Goal: Task Accomplishment & Management: Use online tool/utility

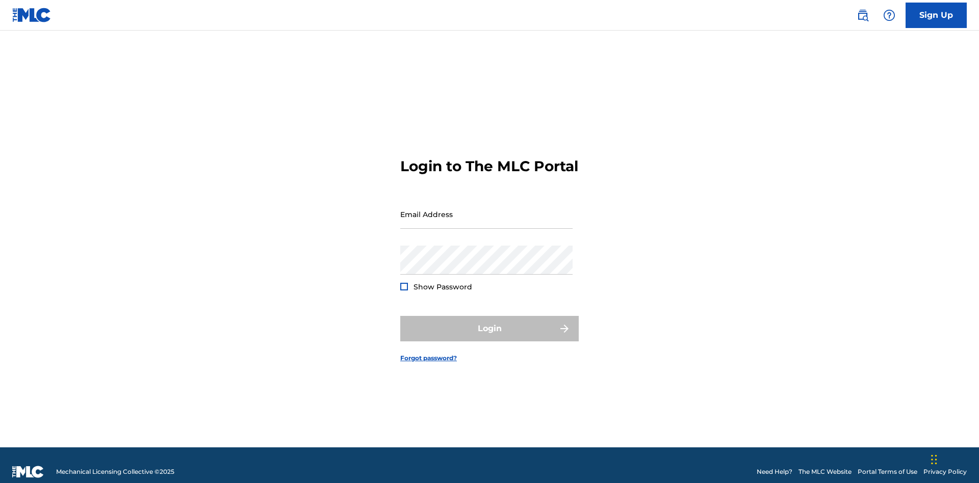
scroll to position [13, 0]
click at [486, 210] on input "Email Address" at bounding box center [486, 214] width 172 height 29
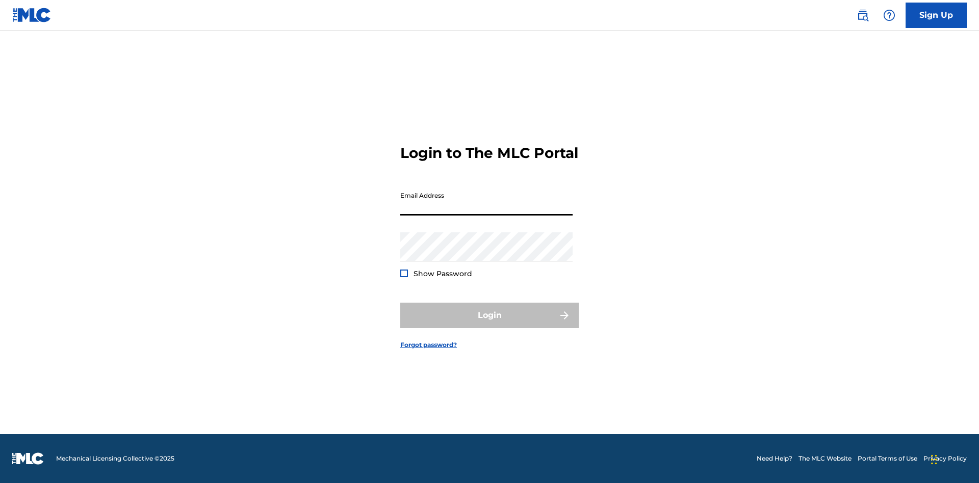
scroll to position [13, 0]
type input "Duke.McTesterson@gmail.com"
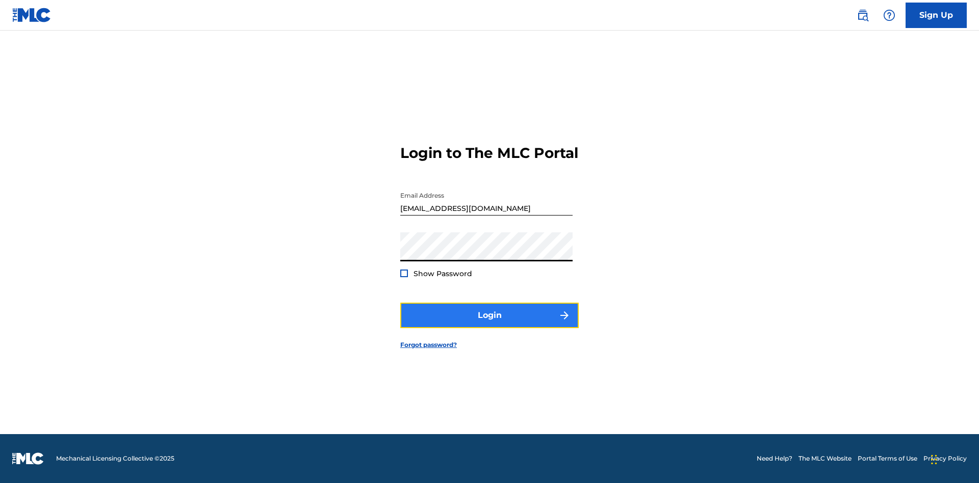
click at [489, 324] on button "Login" at bounding box center [489, 315] width 178 height 25
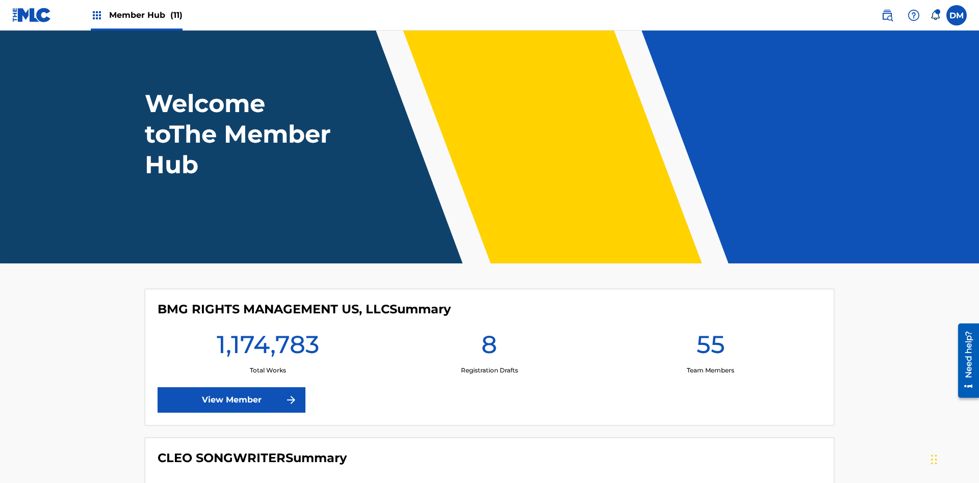
click at [145, 15] on span "Member Hub (11)" at bounding box center [145, 15] width 73 height 12
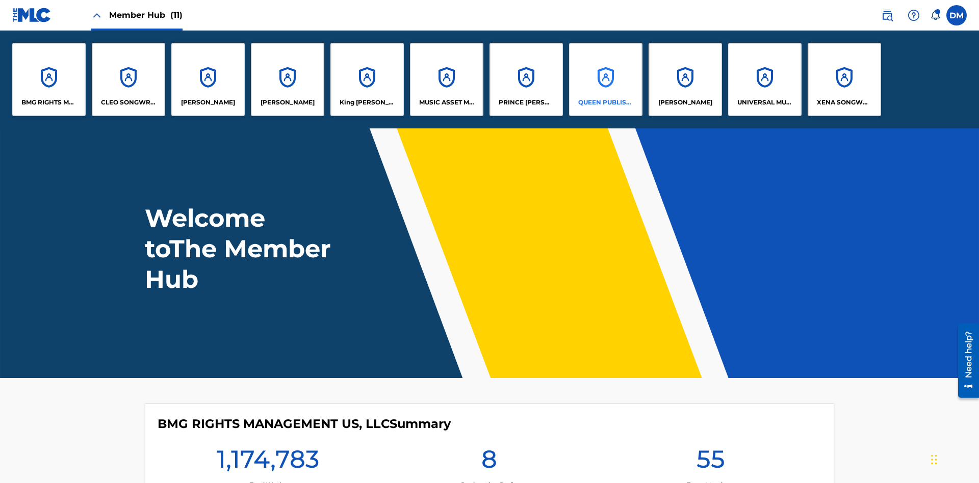
click at [605, 102] on p "QUEEN PUBLISHA" at bounding box center [606, 102] width 56 height 9
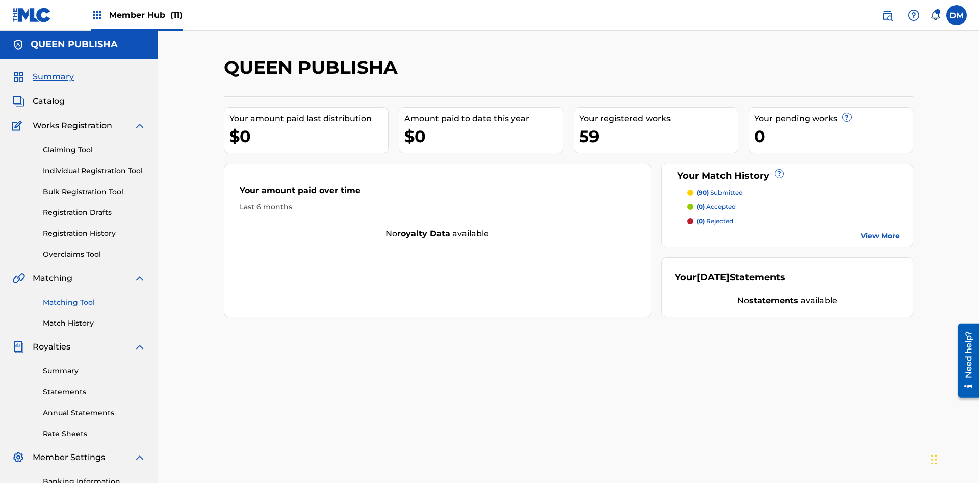
click at [94, 297] on link "Matching Tool" at bounding box center [94, 302] width 103 height 11
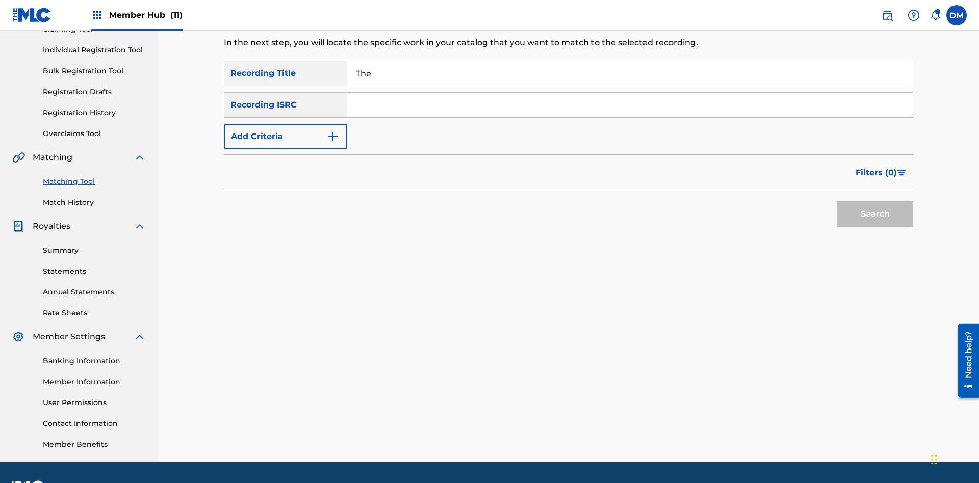
type input "The"
click at [875, 201] on button "Search" at bounding box center [875, 213] width 76 height 25
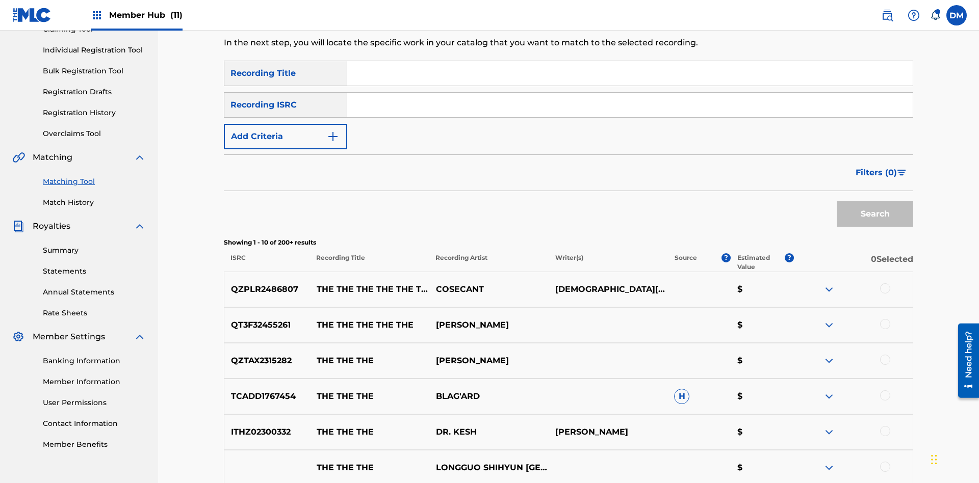
click at [630, 93] on input "Search Form" at bounding box center [629, 105] width 565 height 24
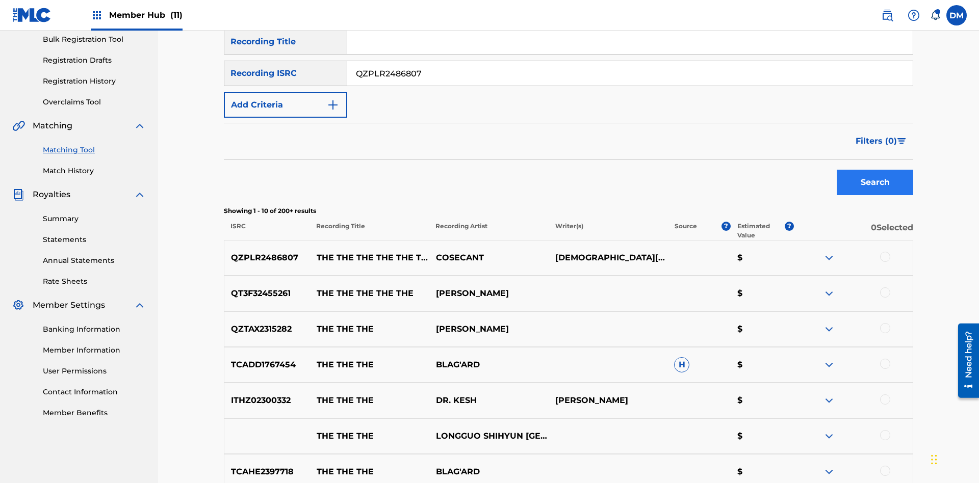
type input "QZPLR2486807"
click at [875, 170] on button "Search" at bounding box center [875, 182] width 76 height 25
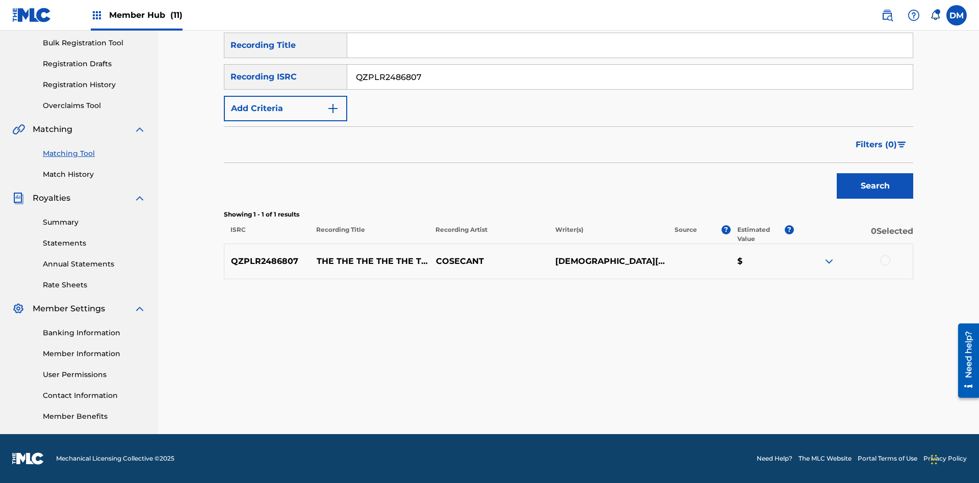
click at [630, 77] on input "QZPLR2486807" at bounding box center [629, 77] width 565 height 24
click at [630, 58] on input "Search Form" at bounding box center [629, 45] width 565 height 24
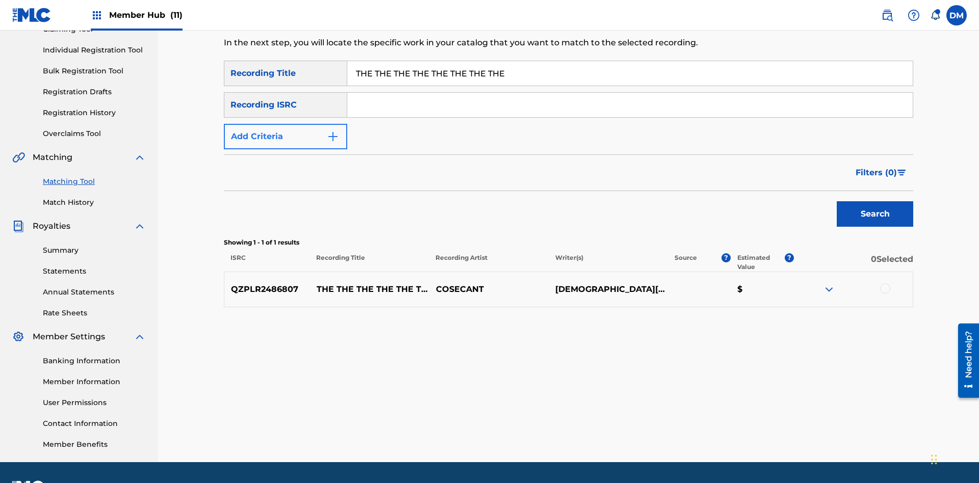
type input "THE THE THE THE THE THE THE THE"
click at [286, 124] on button "Add Criteria" at bounding box center [285, 136] width 123 height 25
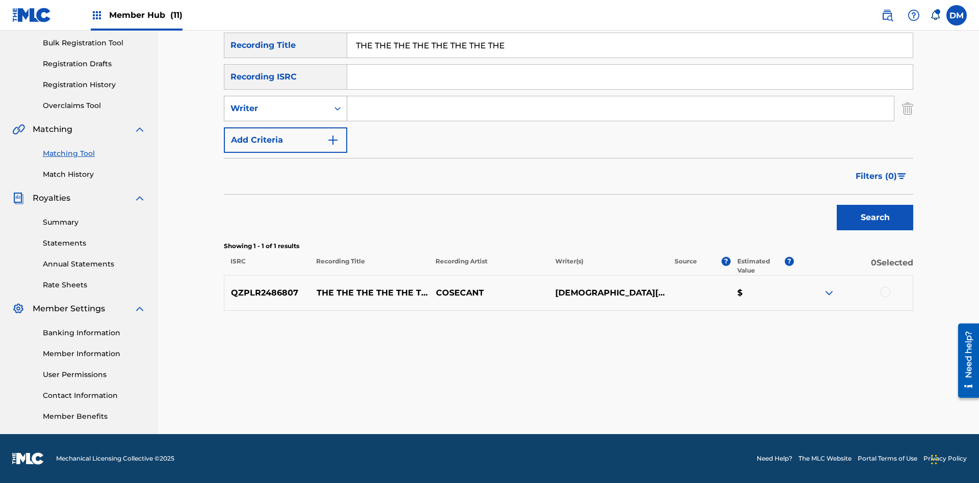
click at [276, 109] on div "Writer" at bounding box center [276, 108] width 92 height 12
click at [286, 134] on div "Recording Artist" at bounding box center [285, 133] width 122 height 25
click at [286, 140] on button "Add Criteria" at bounding box center [285, 139] width 123 height 25
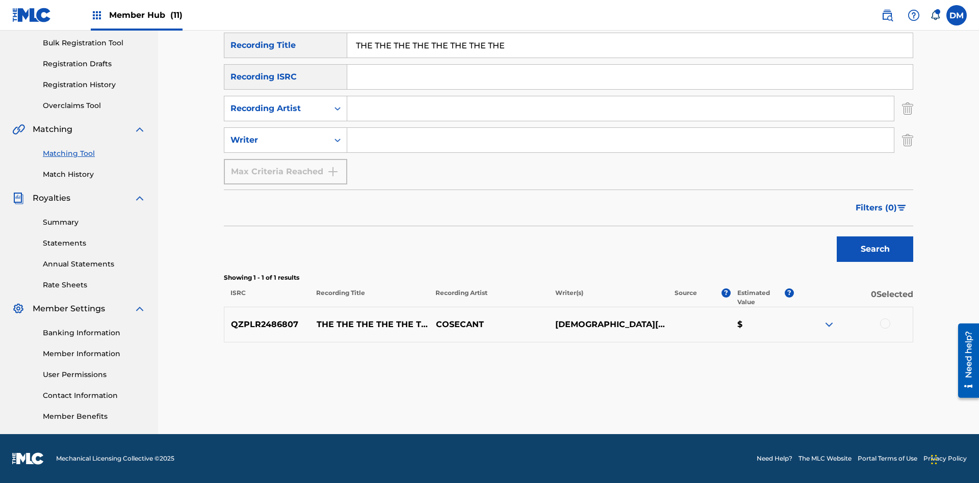
click at [621, 109] on input "Search Form" at bounding box center [620, 108] width 547 height 24
type input "COSECANT"
click at [621, 140] on input "Search Form" at bounding box center [620, 140] width 547 height 24
type input "CHRISTIAN K HEWLETT"
click at [875, 249] on button "Search" at bounding box center [875, 249] width 76 height 25
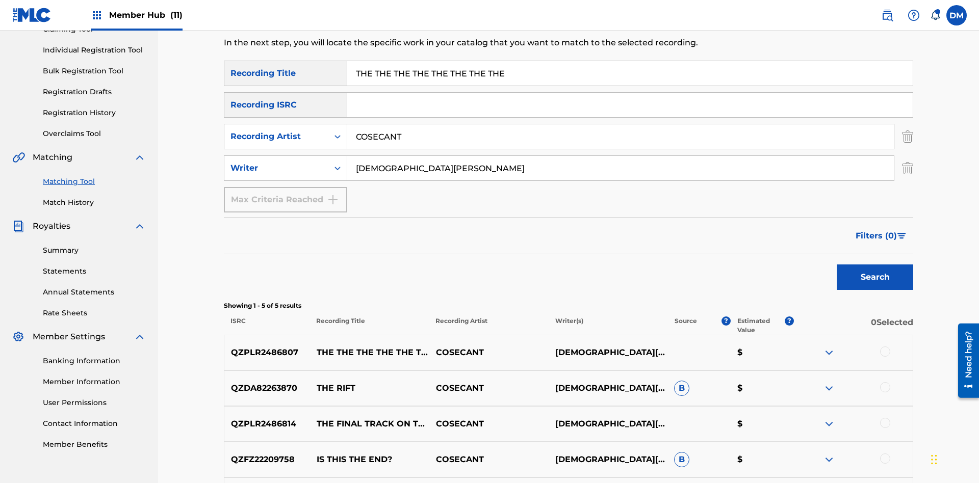
click at [630, 73] on input "THE THE THE THE THE THE THE THE" at bounding box center [629, 73] width 565 height 24
click at [621, 124] on input "COSECANT" at bounding box center [620, 136] width 547 height 24
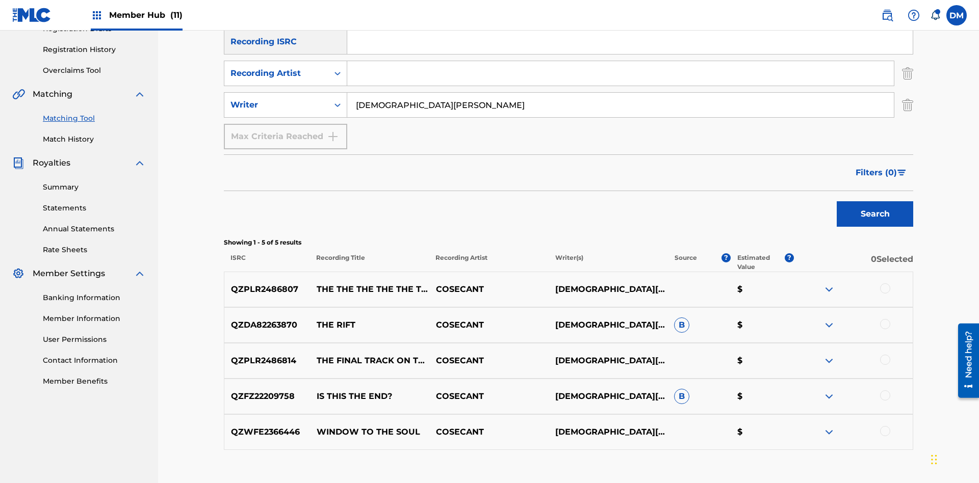
click at [621, 93] on input "CHRISTIAN K HEWLETT" at bounding box center [620, 105] width 547 height 24
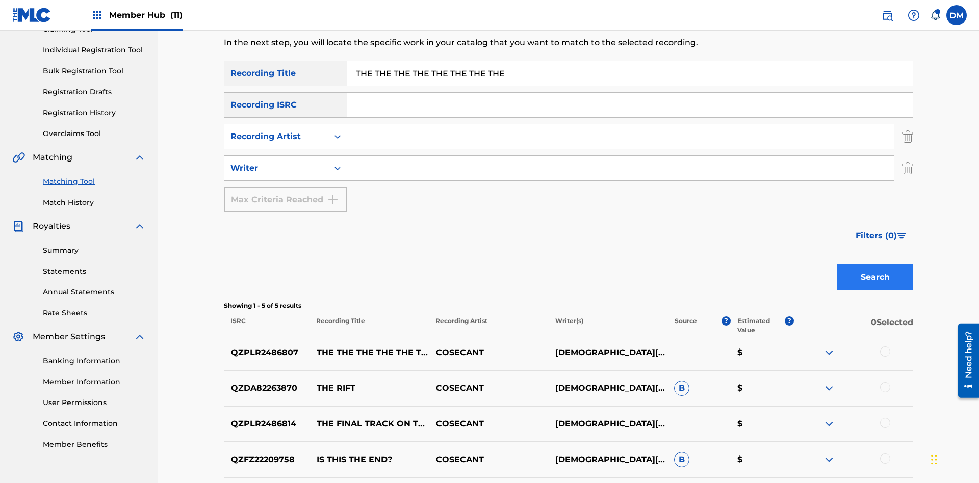
type input "THE THE THE THE THE THE THE THE"
click at [875, 265] on button "Search" at bounding box center [875, 277] width 76 height 25
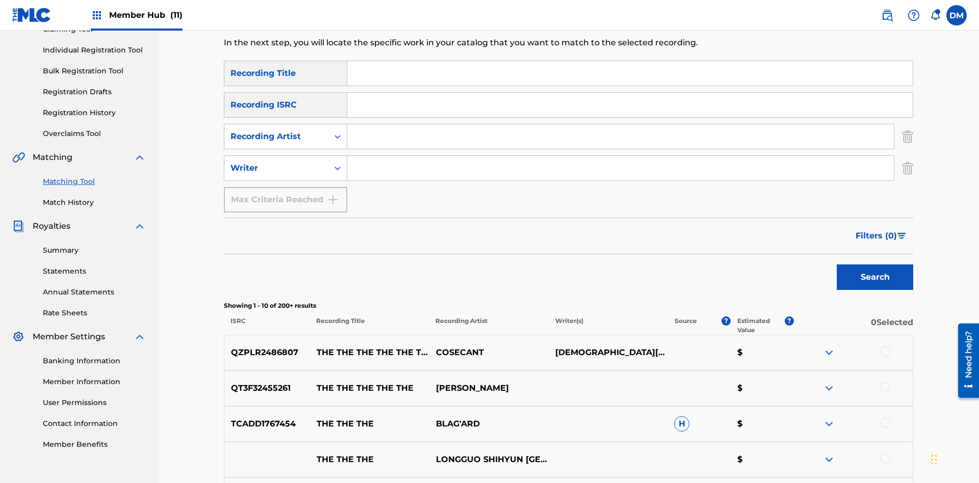
click at [621, 124] on input "Search Form" at bounding box center [620, 136] width 547 height 24
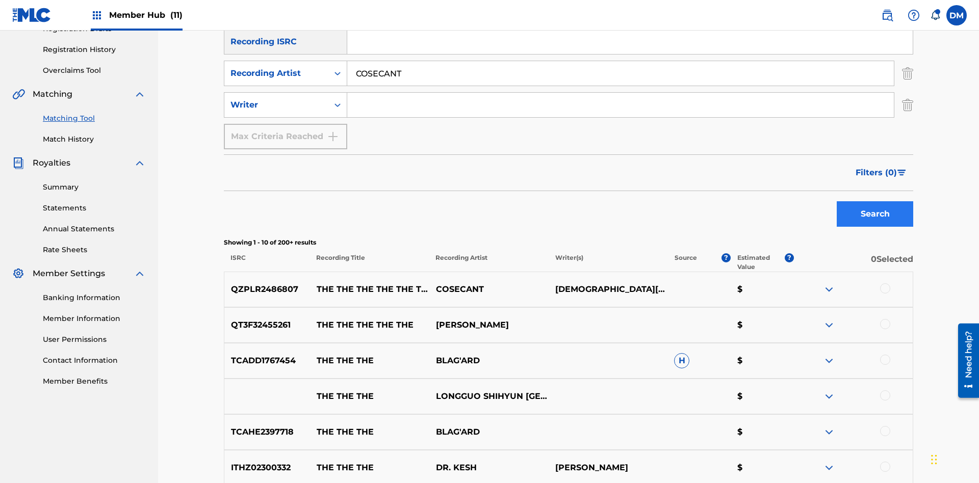
type input "COSECANT"
click at [875, 201] on button "Search" at bounding box center [875, 213] width 76 height 25
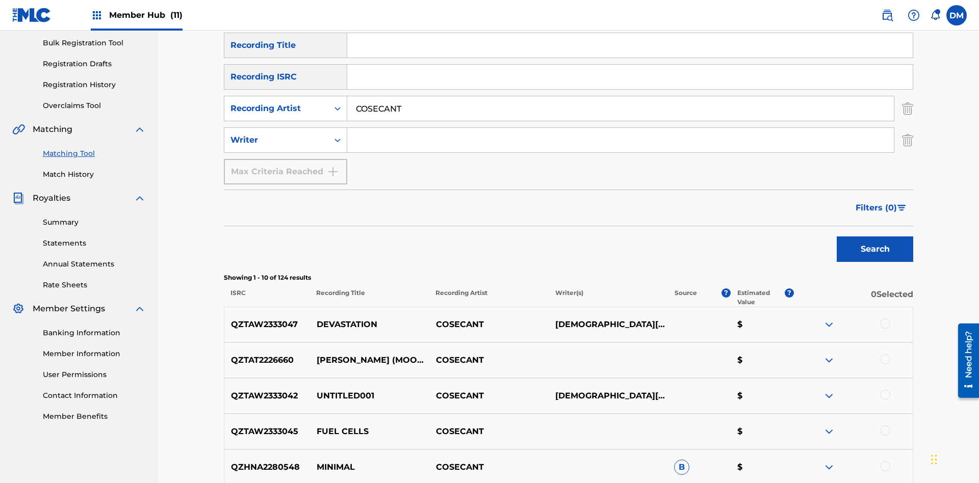
click at [621, 96] on input "COSECANT" at bounding box center [620, 108] width 547 height 24
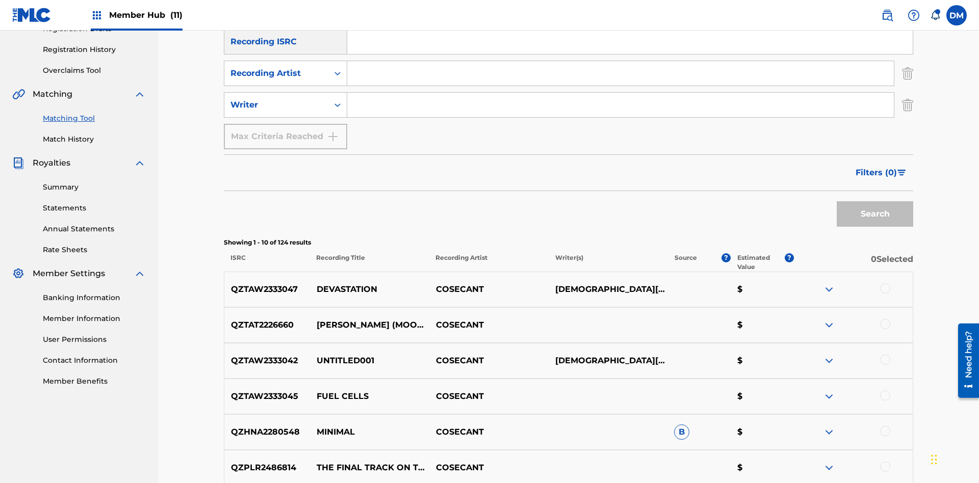
click at [621, 93] on input "Search Form" at bounding box center [620, 105] width 547 height 24
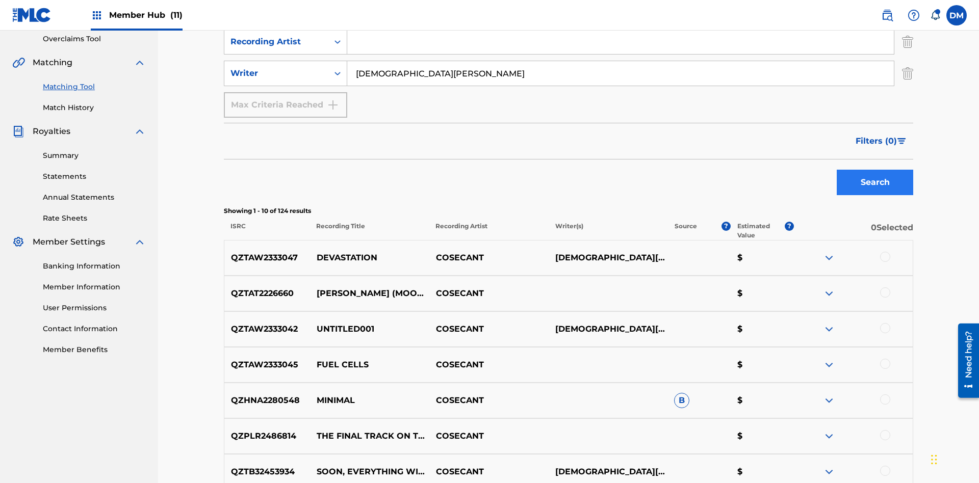
type input "CHRISTIAN K HEWLETT"
click at [875, 170] on button "Search" at bounding box center [875, 182] width 76 height 25
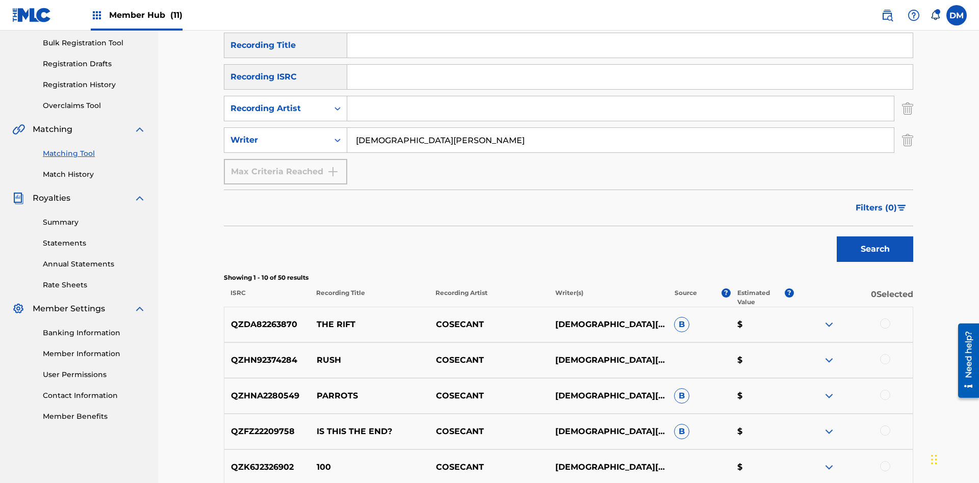
click at [621, 128] on input "CHRISTIAN K HEWLETT" at bounding box center [620, 140] width 547 height 24
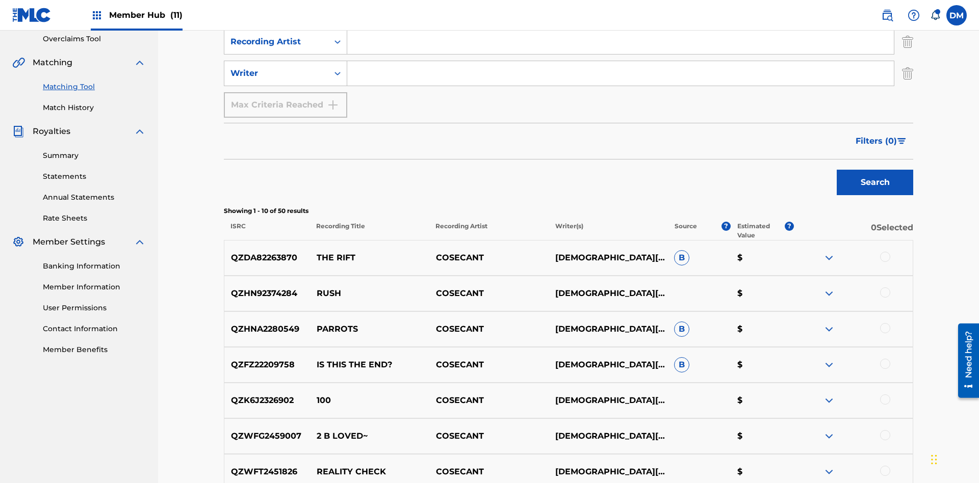
click at [885, 252] on div at bounding box center [885, 257] width 10 height 10
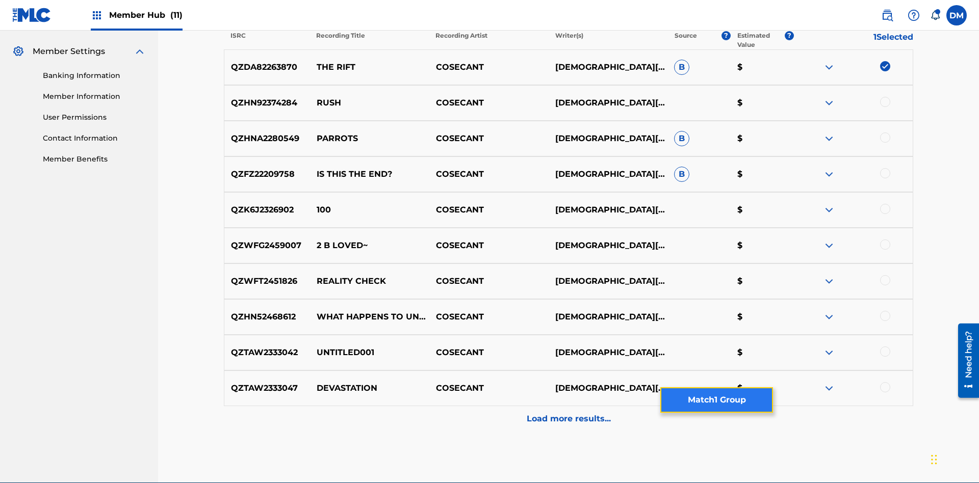
click at [716, 400] on button "Match 1 Group" at bounding box center [716, 400] width 113 height 25
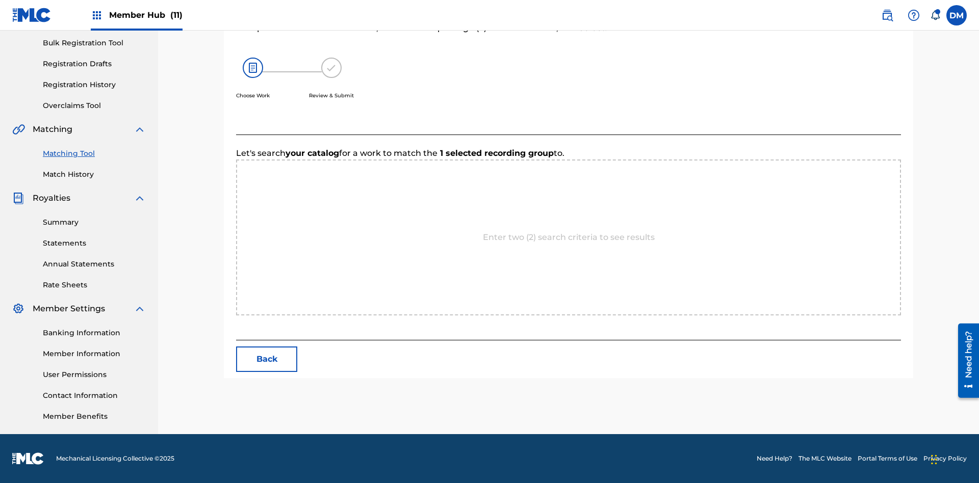
scroll to position [196, 0]
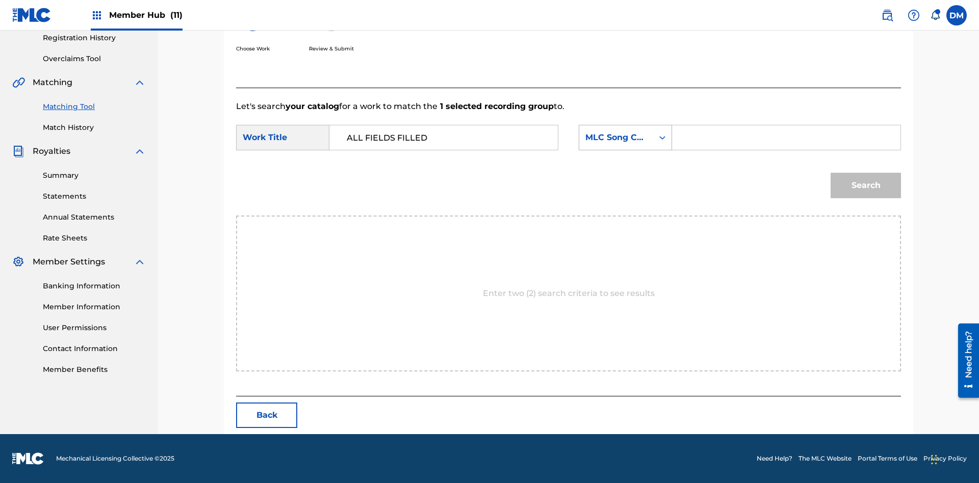
type input "ALL FIELDS FILLED"
click at [625, 138] on div "MLC Song Code" at bounding box center [616, 138] width 62 height 12
click at [625, 151] on div "ISWC" at bounding box center [625, 150] width 92 height 25
click at [786, 138] on input "Search Form" at bounding box center [786, 137] width 211 height 24
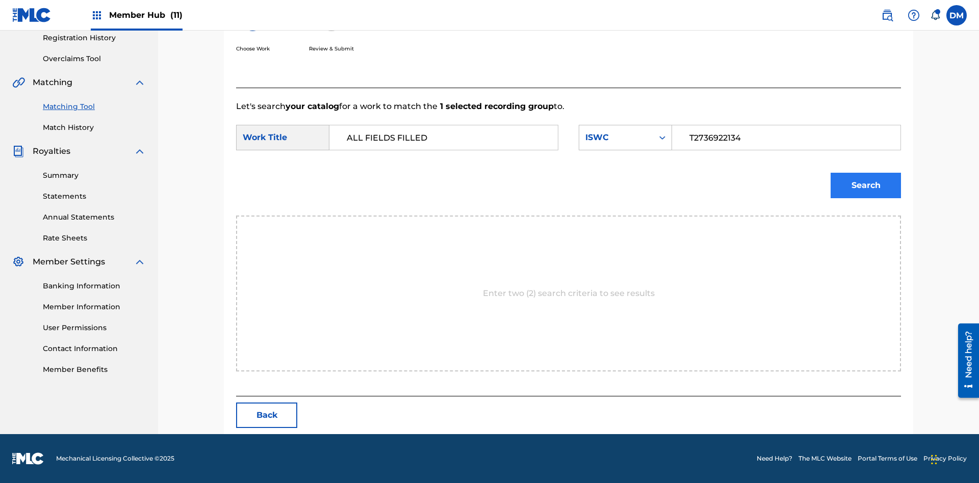
type input "T2736922134"
click at [866, 186] on button "Search" at bounding box center [866, 185] width 70 height 25
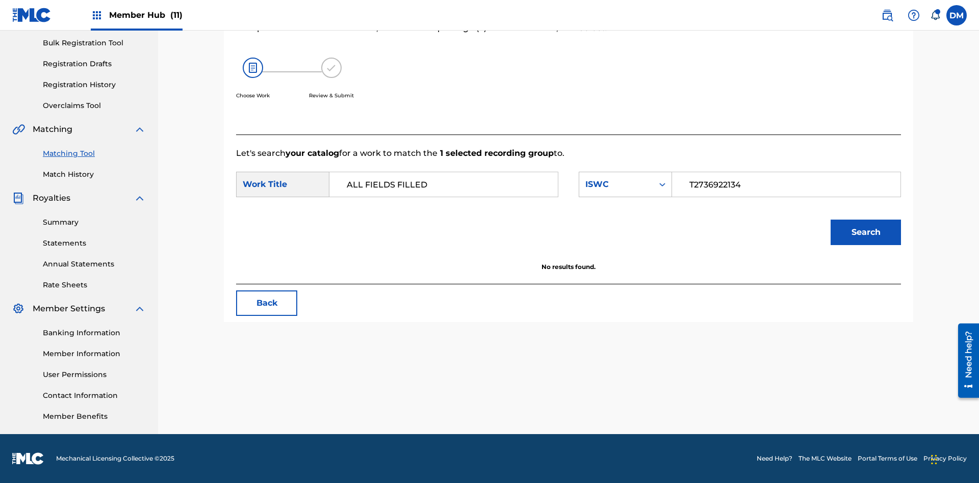
click at [786, 185] on input "T2736922134" at bounding box center [786, 184] width 211 height 24
click at [625, 185] on div "ISWC" at bounding box center [616, 184] width 62 height 12
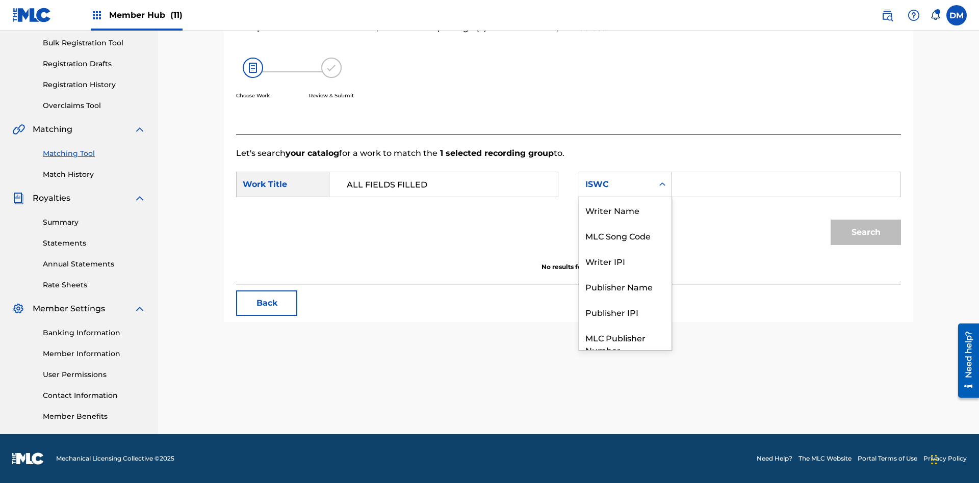
scroll to position [38, 0]
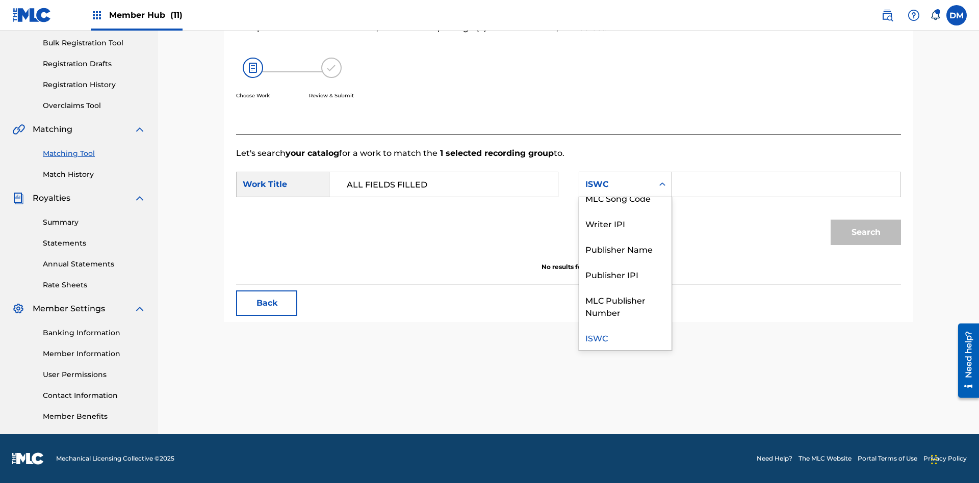
click at [625, 198] on div "MLC Song Code" at bounding box center [625, 197] width 92 height 25
click at [786, 185] on input "Search Form" at bounding box center [786, 184] width 211 height 24
type input "FE4B37"
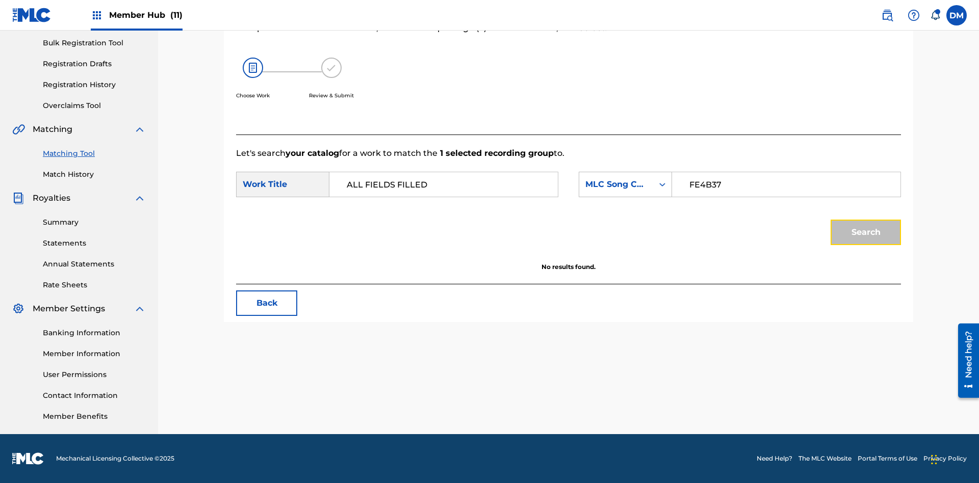
click at [866, 233] on button "Search" at bounding box center [866, 232] width 70 height 25
click at [786, 185] on input "FE4B37" at bounding box center [786, 184] width 211 height 24
click at [625, 185] on div "MLC Song Code" at bounding box center [616, 184] width 62 height 12
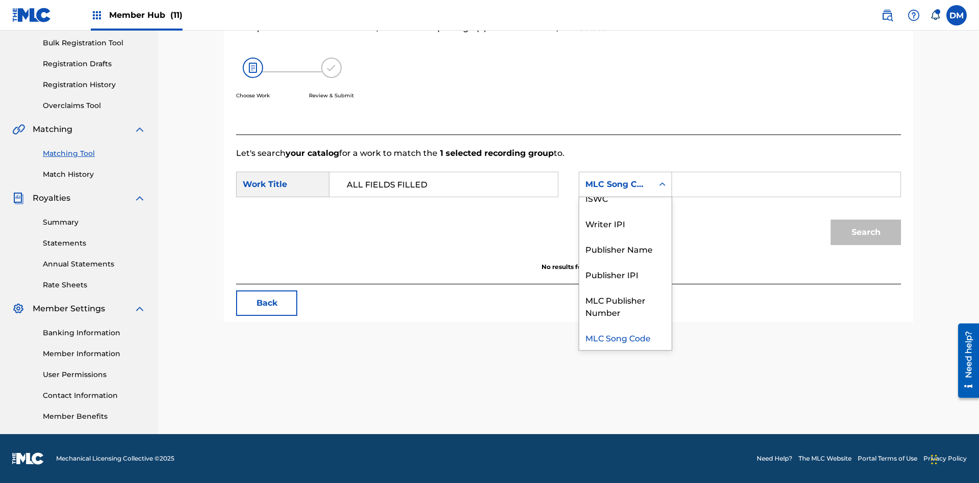
click at [625, 185] on div "Writer Name" at bounding box center [625, 172] width 92 height 25
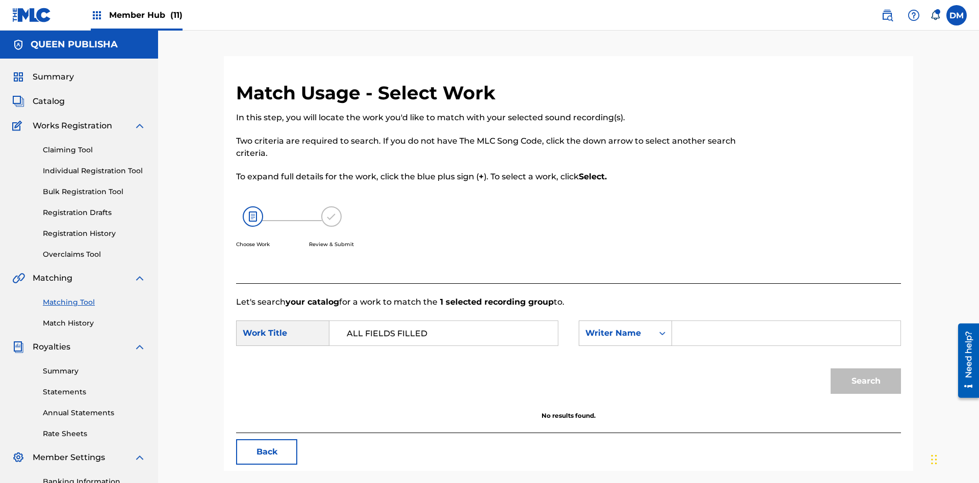
click at [786, 321] on input "Search Form" at bounding box center [786, 333] width 211 height 24
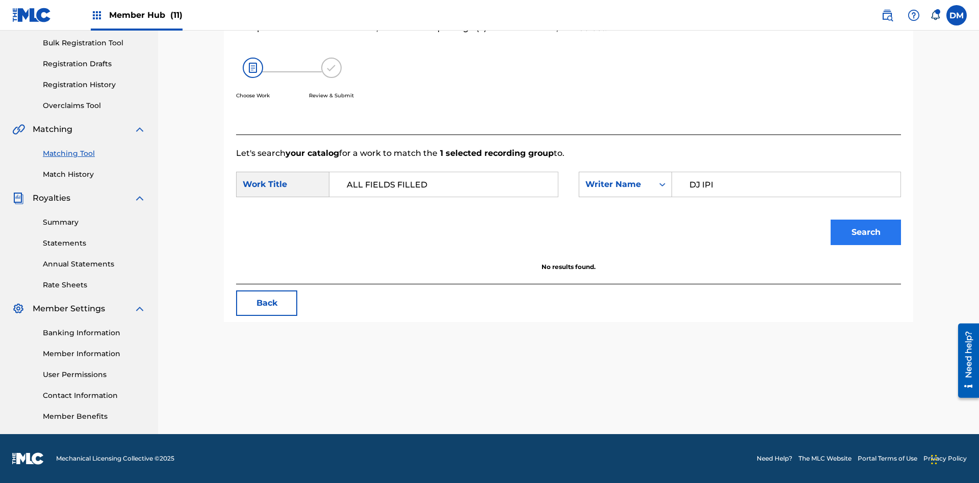
type input "DJ IPI"
click at [866, 233] on button "Search" at bounding box center [866, 232] width 70 height 25
click at [786, 185] on input "DJ IPI" at bounding box center [786, 184] width 211 height 24
click at [625, 185] on div "Writer Name" at bounding box center [616, 184] width 62 height 12
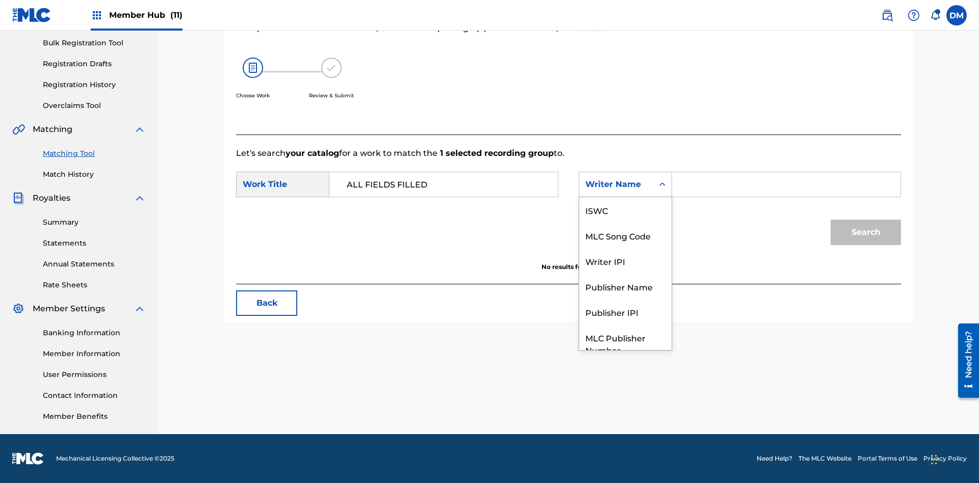
scroll to position [38, 0]
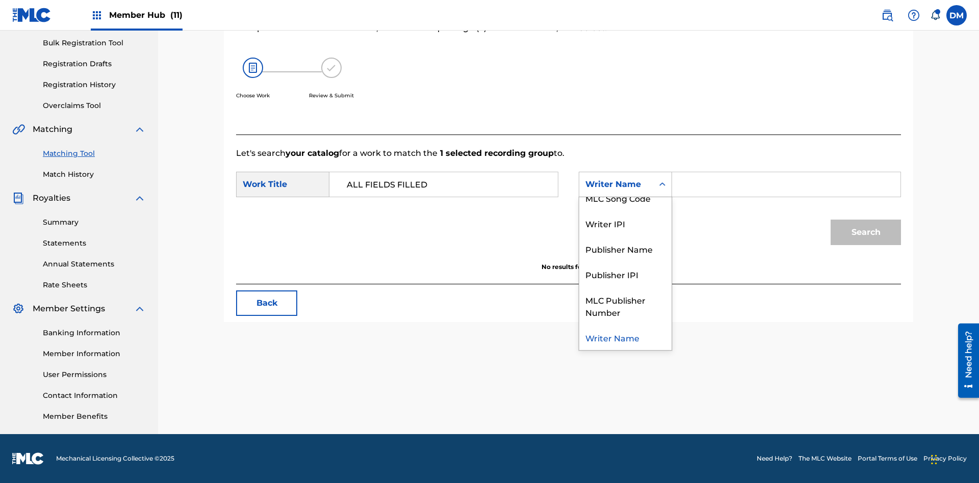
click at [625, 223] on div "Writer IPI" at bounding box center [625, 223] width 92 height 25
click at [786, 185] on input "Search Form" at bounding box center [786, 184] width 211 height 24
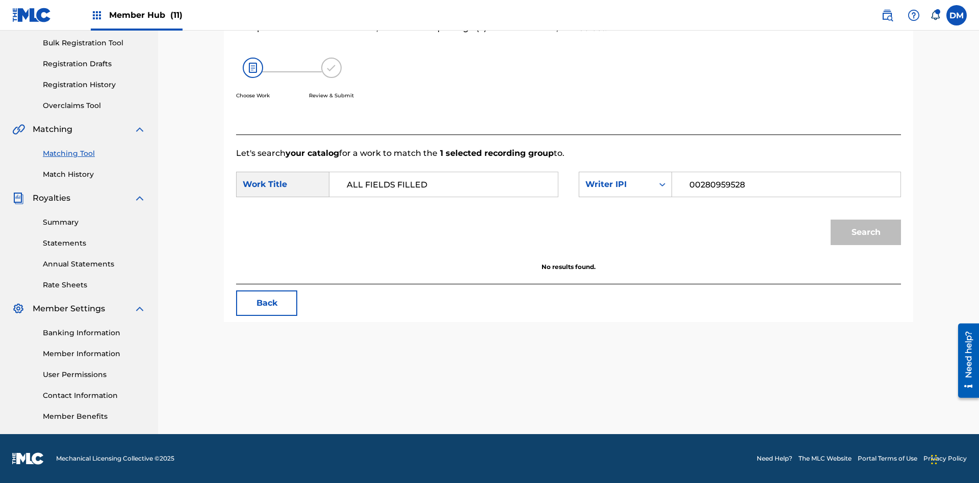
type input "00280959528"
click at [866, 233] on button "Search" at bounding box center [866, 232] width 70 height 25
click at [786, 185] on input "00280959528" at bounding box center [786, 184] width 211 height 24
click at [625, 185] on div "Writer IPI" at bounding box center [616, 184] width 62 height 12
click at [625, 249] on div "Publisher Name" at bounding box center [625, 248] width 92 height 25
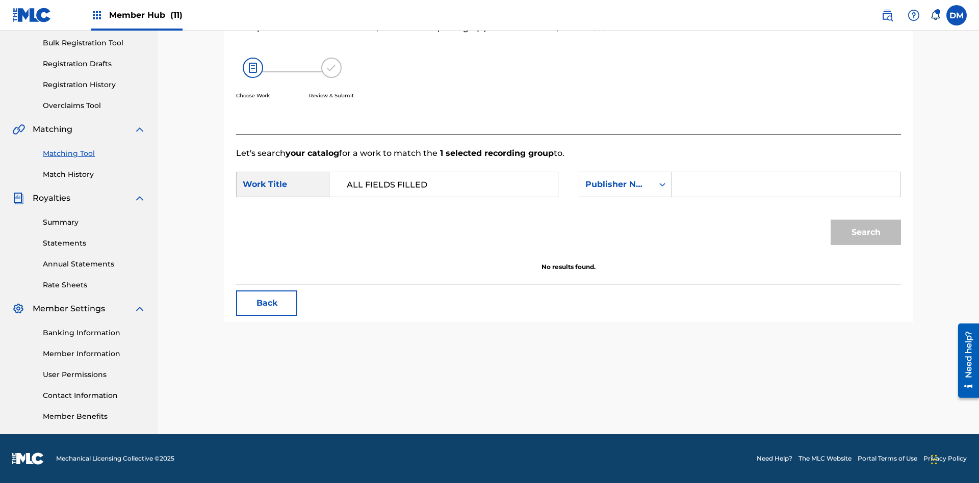
click at [786, 185] on input "Search Form" at bounding box center [786, 184] width 211 height 24
type input "Queen Publisha"
click at [866, 233] on button "Search" at bounding box center [866, 232] width 70 height 25
click at [786, 185] on input "Queen Publisha" at bounding box center [786, 184] width 211 height 24
click at [625, 185] on div "Publisher Name" at bounding box center [616, 184] width 62 height 12
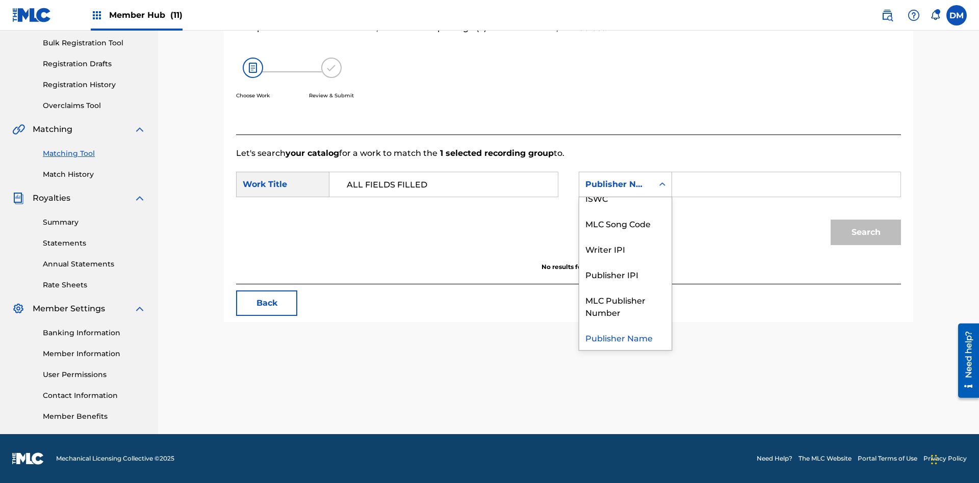
click at [625, 274] on div "Publisher IPI" at bounding box center [625, 274] width 92 height 25
click at [786, 185] on input "Search Form" at bounding box center [786, 184] width 211 height 24
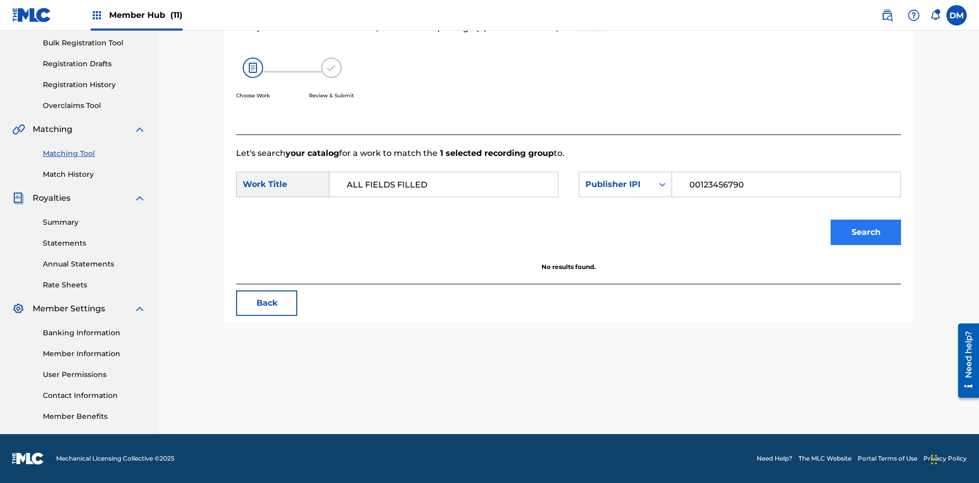
type input "00123456790"
click at [866, 233] on button "Search" at bounding box center [866, 232] width 70 height 25
click at [786, 185] on input "00123456790" at bounding box center [786, 184] width 211 height 24
click at [625, 185] on div "Publisher IPI" at bounding box center [616, 184] width 62 height 12
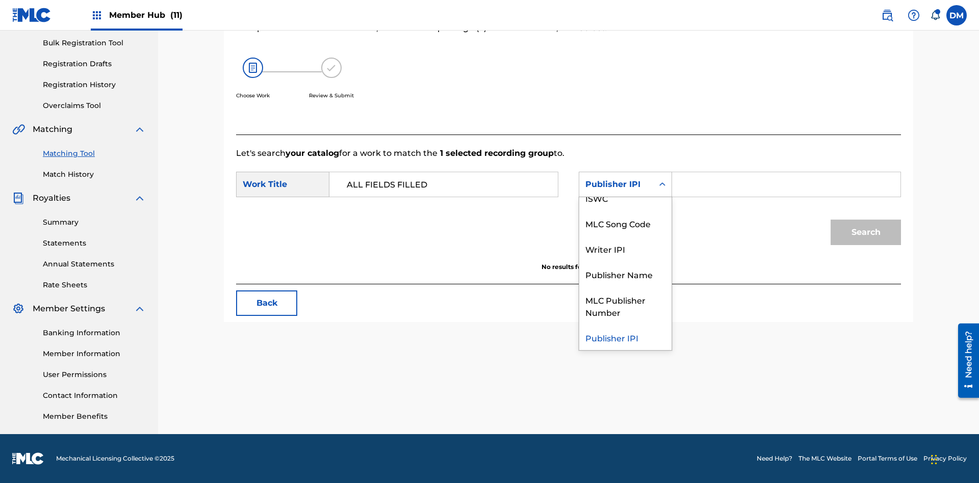
click at [625, 306] on div "MLC Publisher Number" at bounding box center [625, 306] width 92 height 38
type input "P077TM"
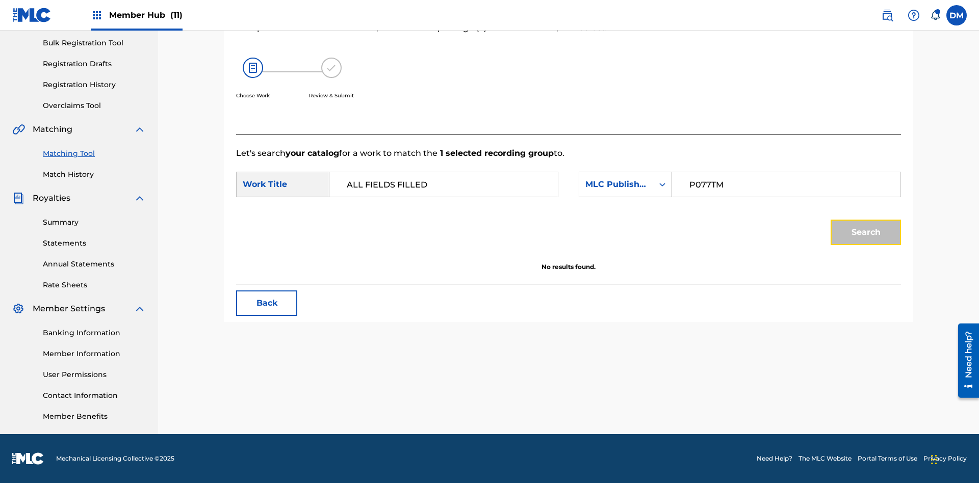
click at [866, 233] on button "Search" at bounding box center [866, 232] width 70 height 25
click at [786, 185] on input "P077TM" at bounding box center [786, 184] width 211 height 24
